Goal: Find contact information: Find contact information

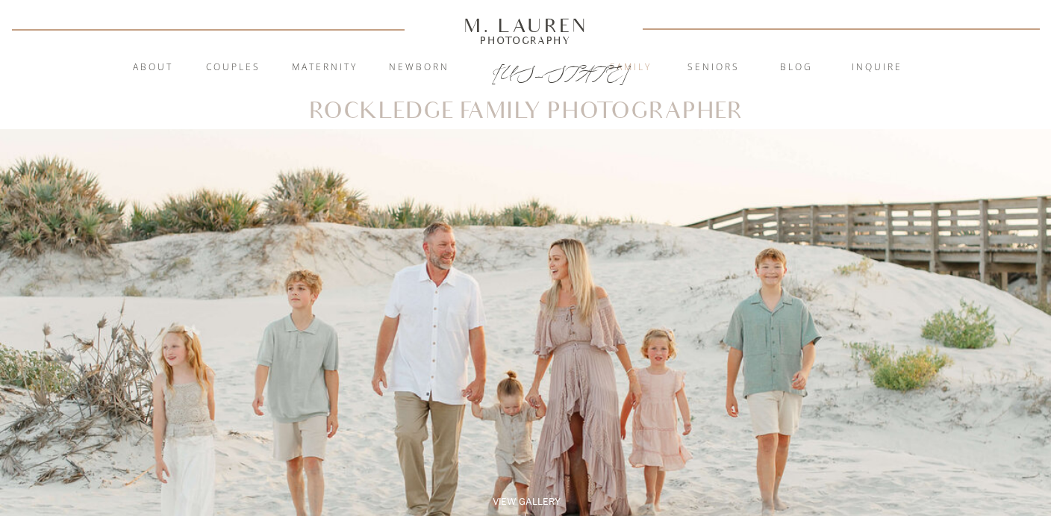
click at [621, 75] on nav "Family" at bounding box center [631, 67] width 81 height 15
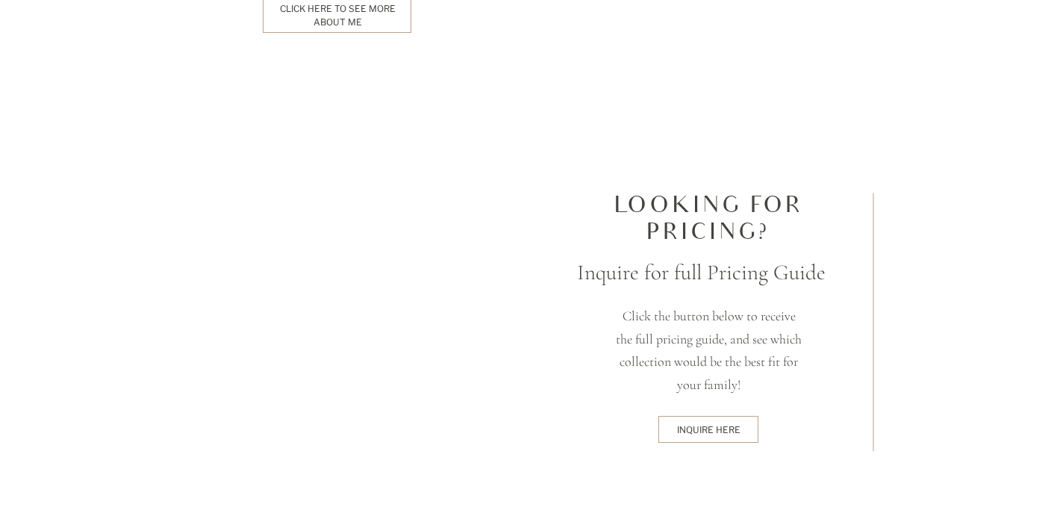
scroll to position [3999, 0]
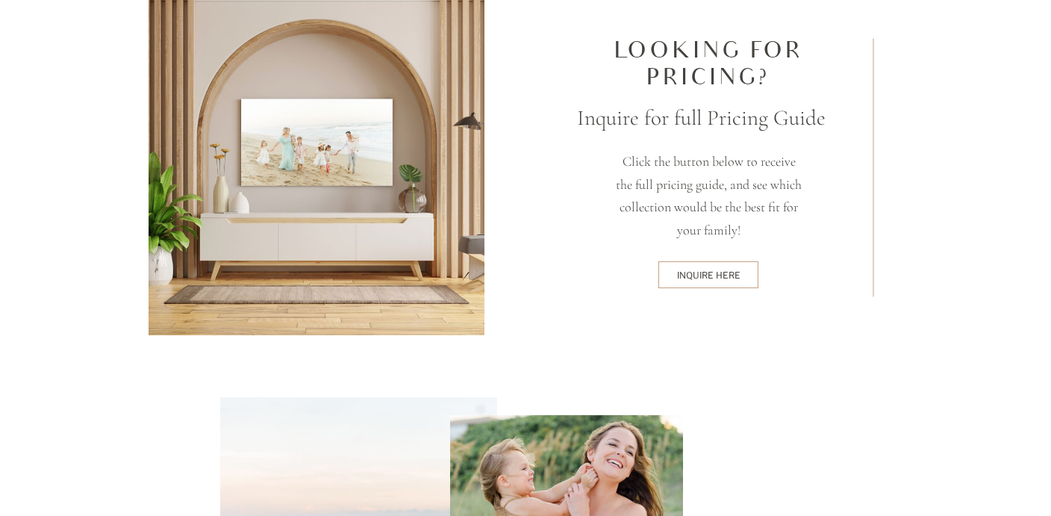
click at [718, 267] on div at bounding box center [709, 274] width 100 height 27
click at [712, 273] on div "inquire here" at bounding box center [709, 275] width 95 height 12
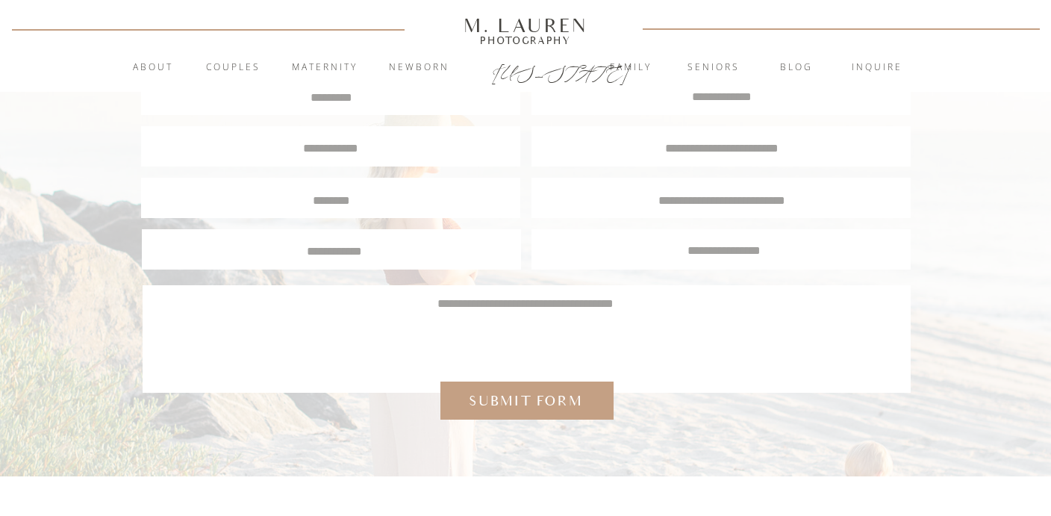
scroll to position [365, 0]
